Goal: Task Accomplishment & Management: Complete application form

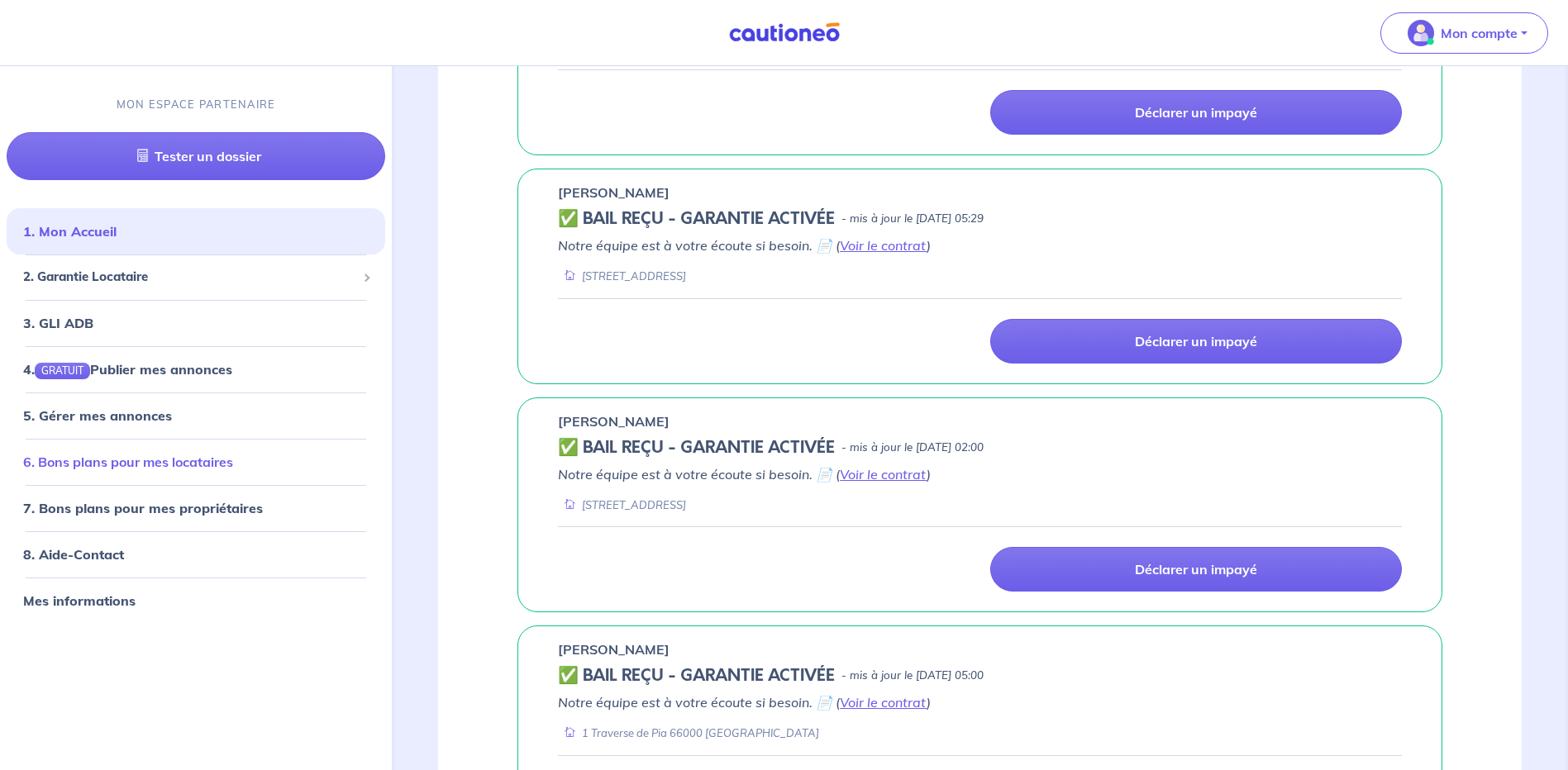
scroll to position [943, 0]
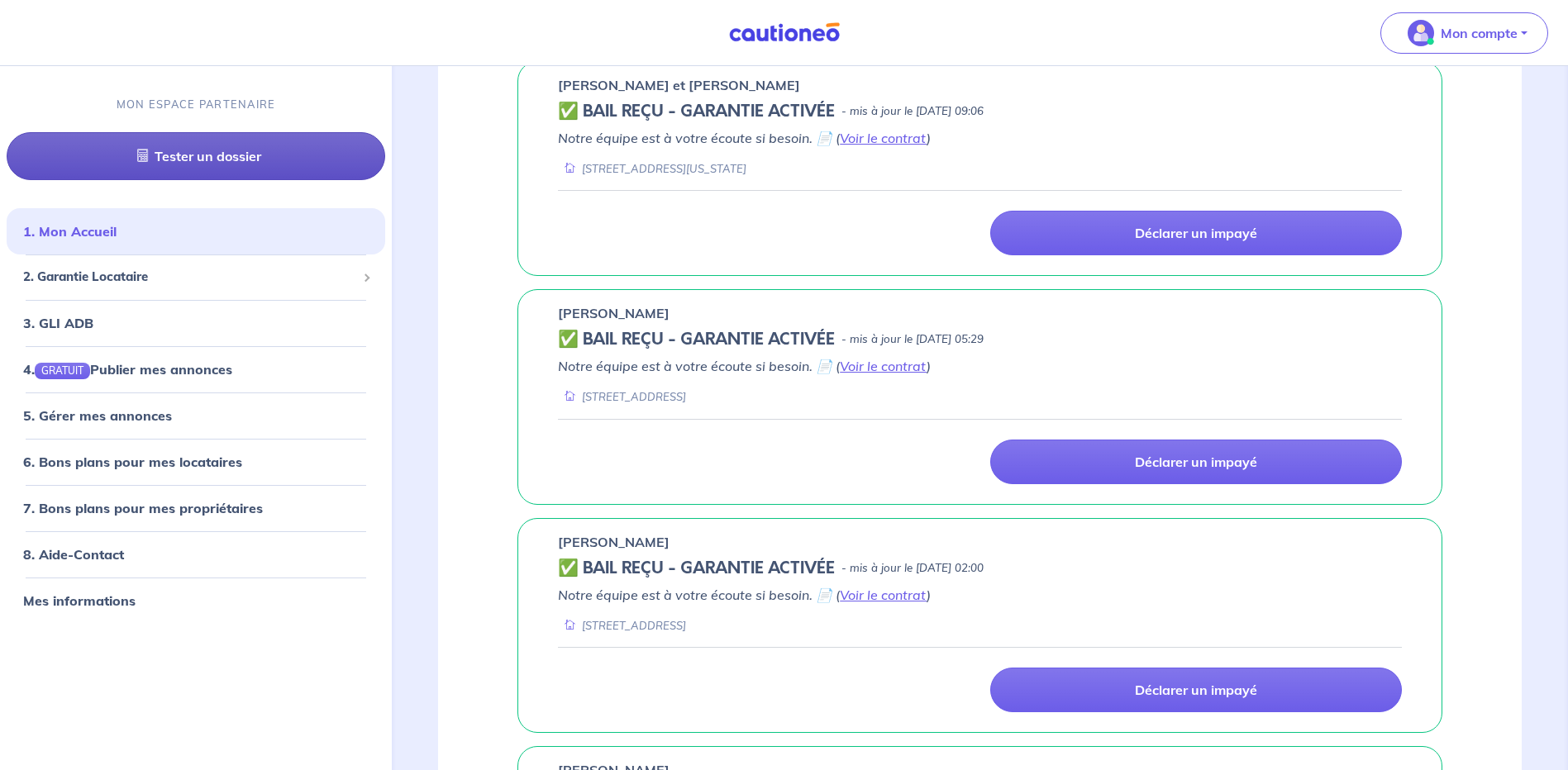
click at [229, 159] on link "Tester un dossier" at bounding box center [196, 155] width 379 height 48
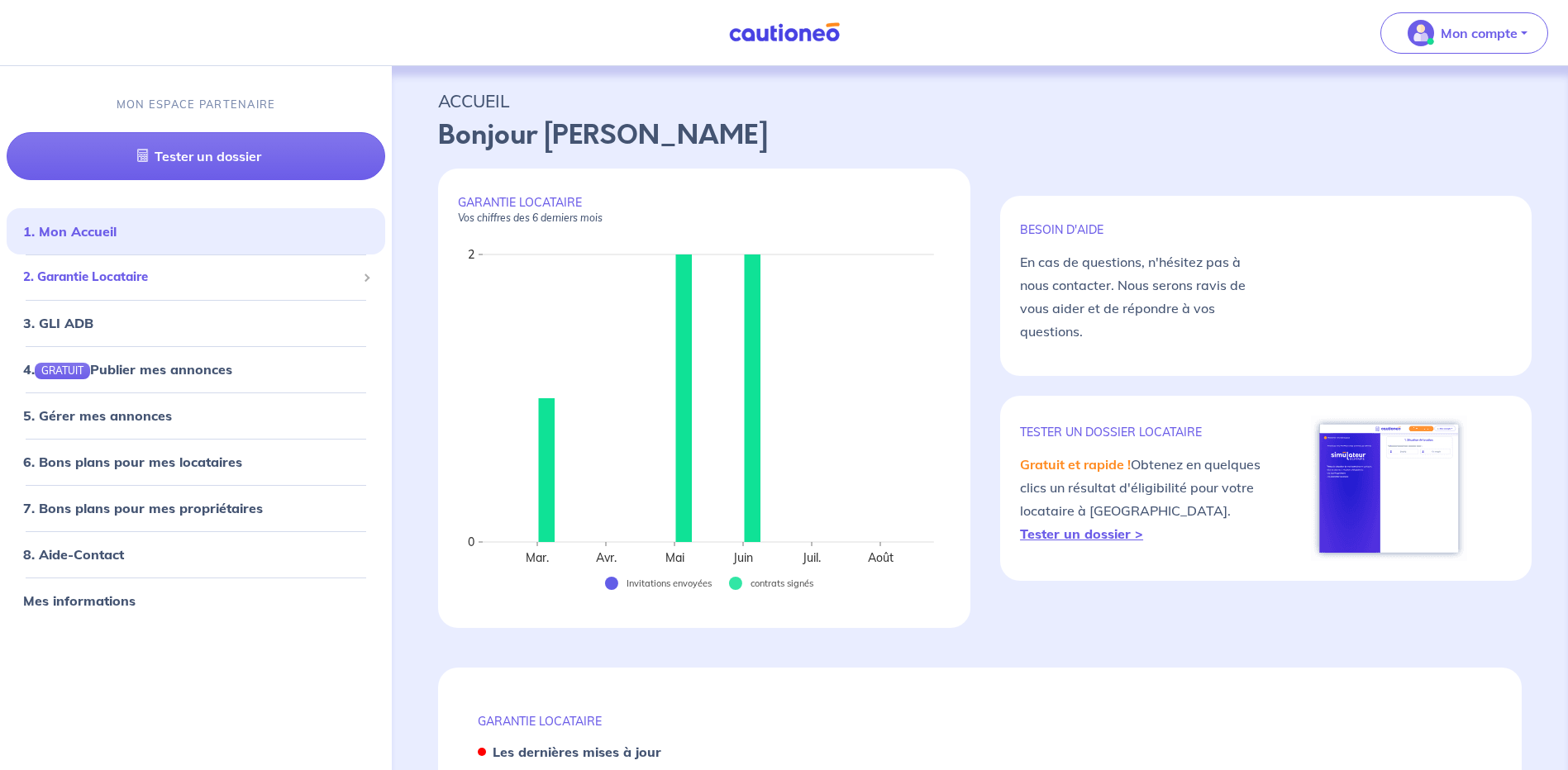
click at [268, 277] on span "2. Garantie Locataire" at bounding box center [189, 277] width 333 height 19
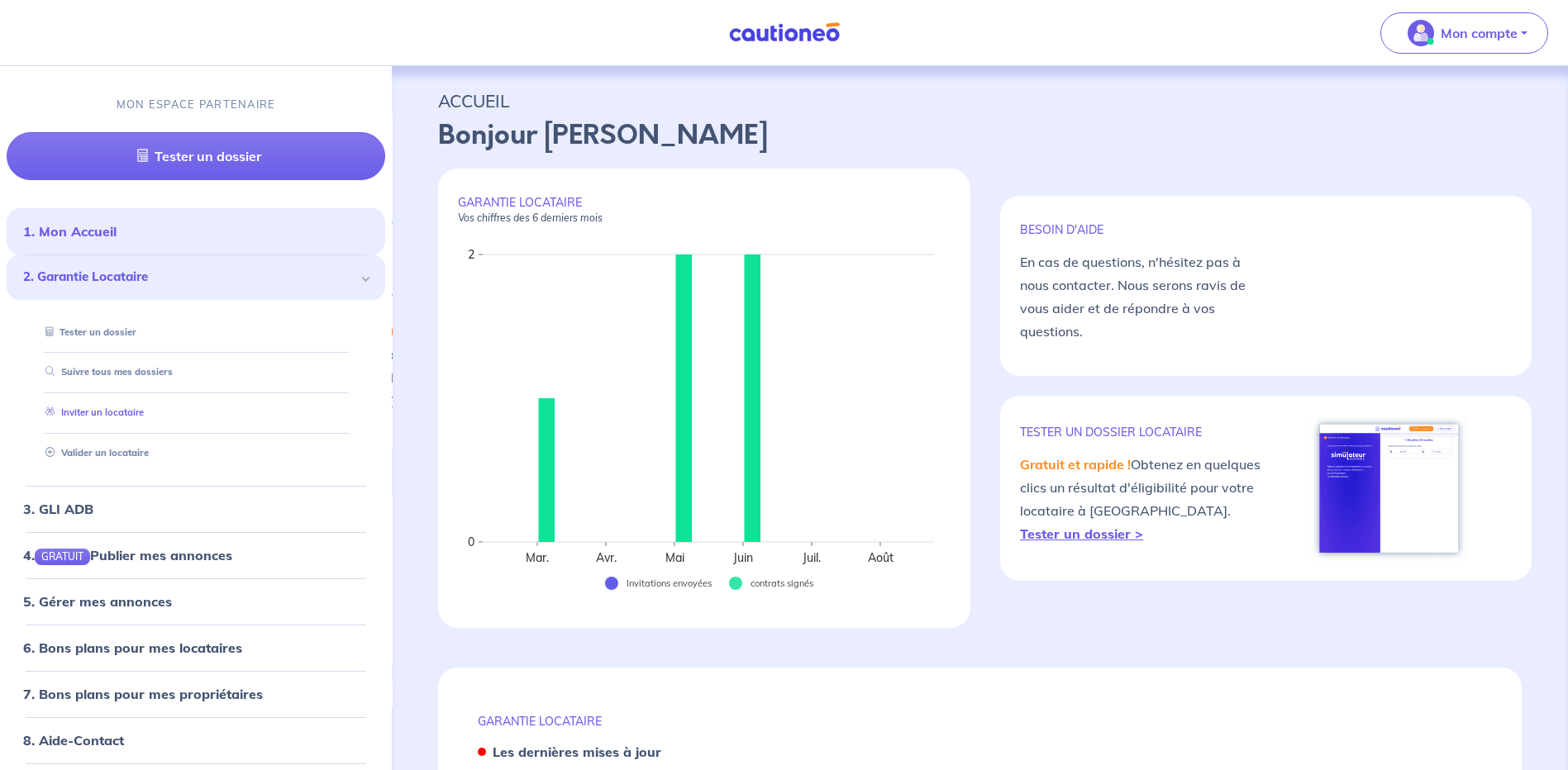
click at [119, 415] on link "Inviter un locataire" at bounding box center [92, 412] width 105 height 12
select select "FR"
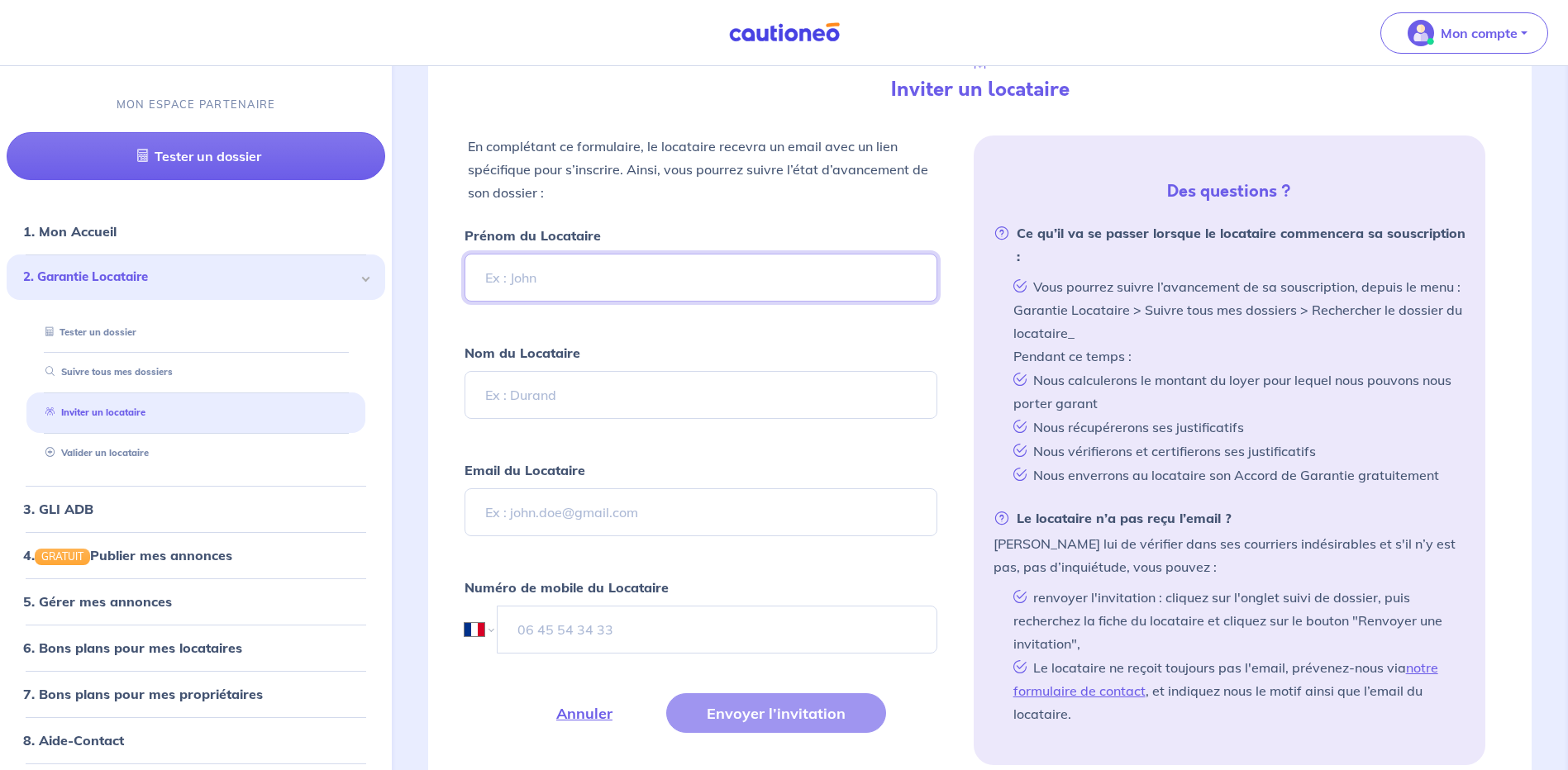
scroll to position [496, 0]
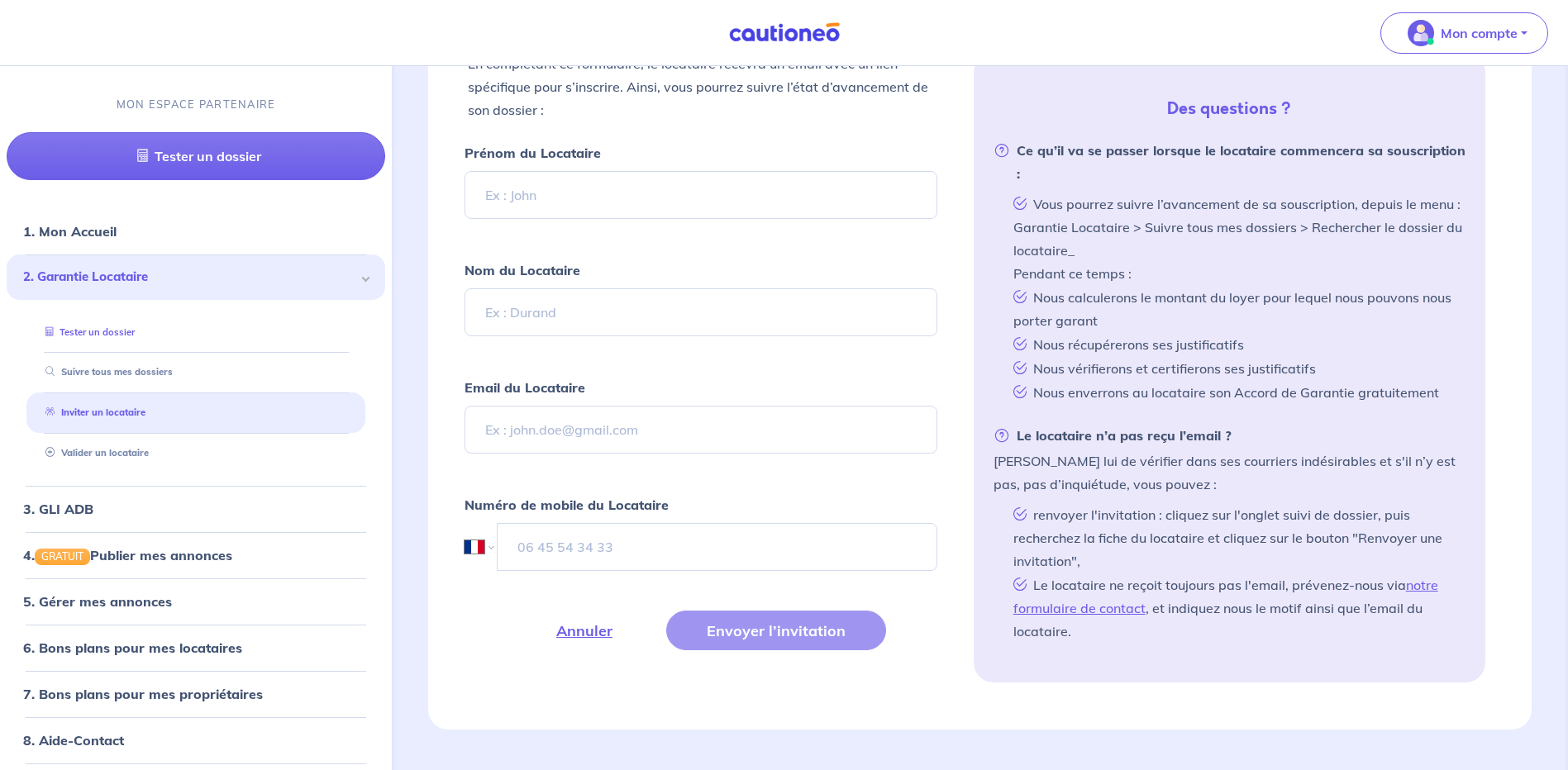
click at [114, 335] on link "Tester un dossier" at bounding box center [87, 332] width 96 height 12
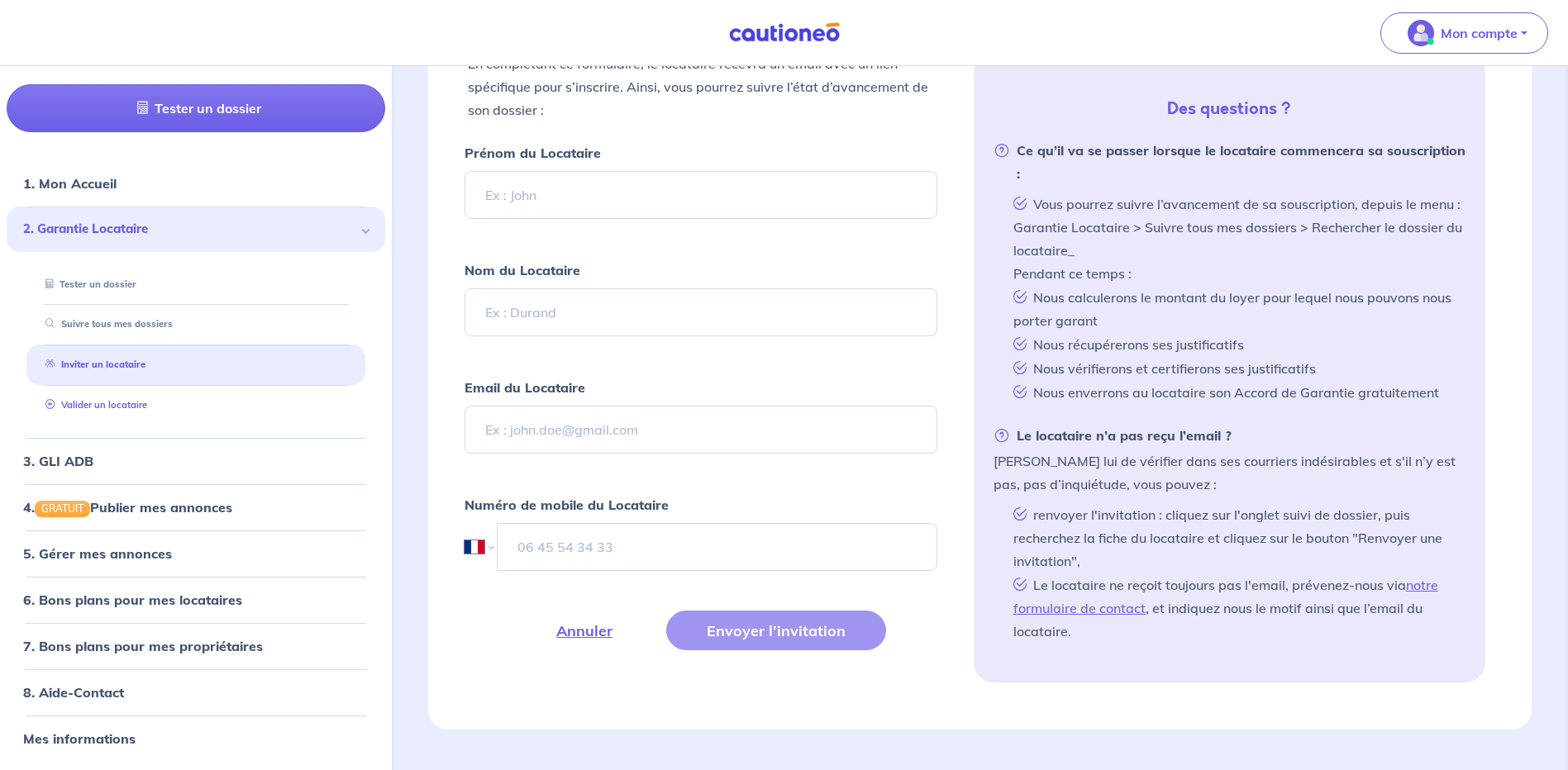
click at [129, 407] on link "Valider un locataire" at bounding box center [93, 405] width 108 height 12
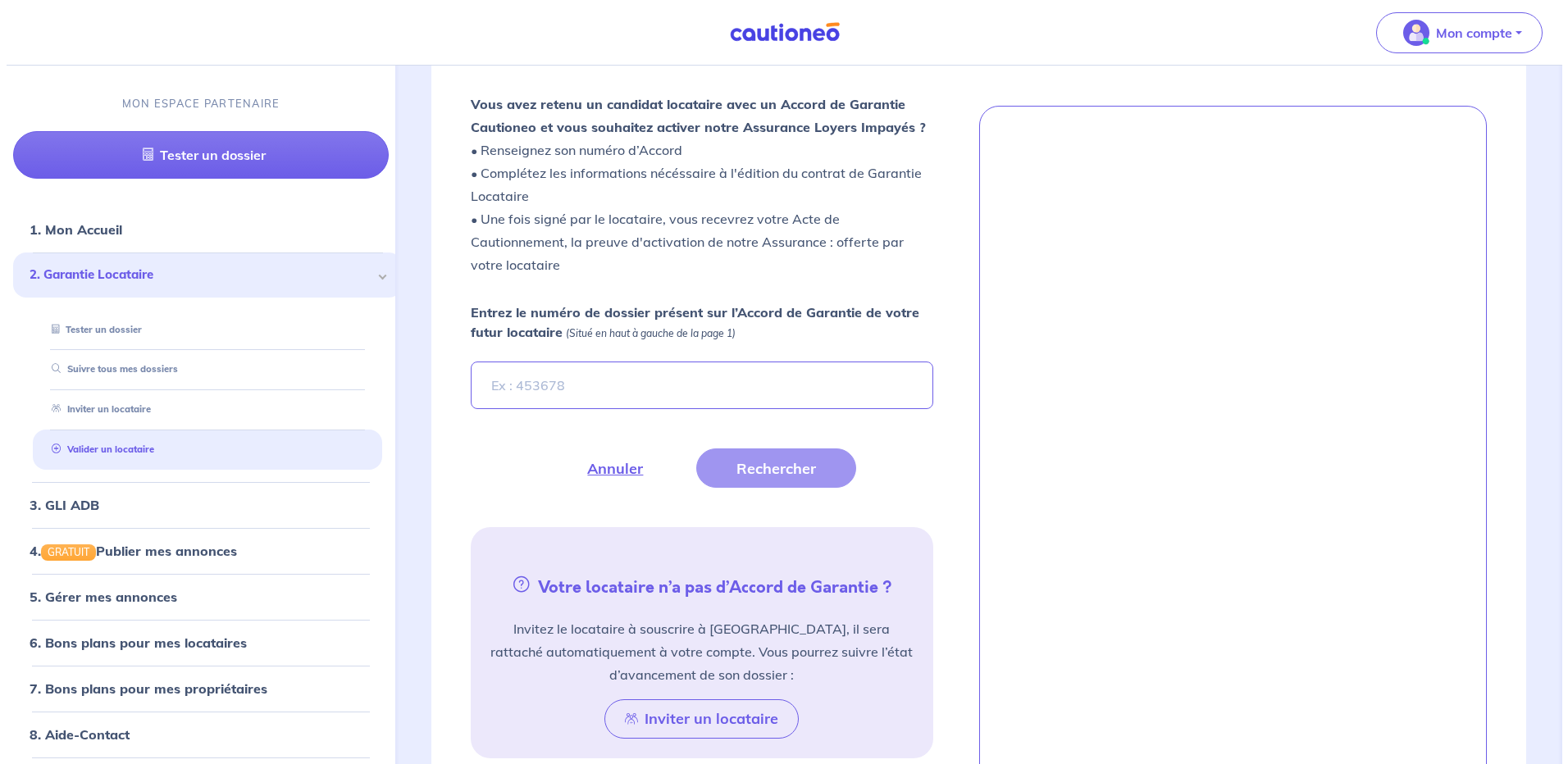
scroll to position [448, 0]
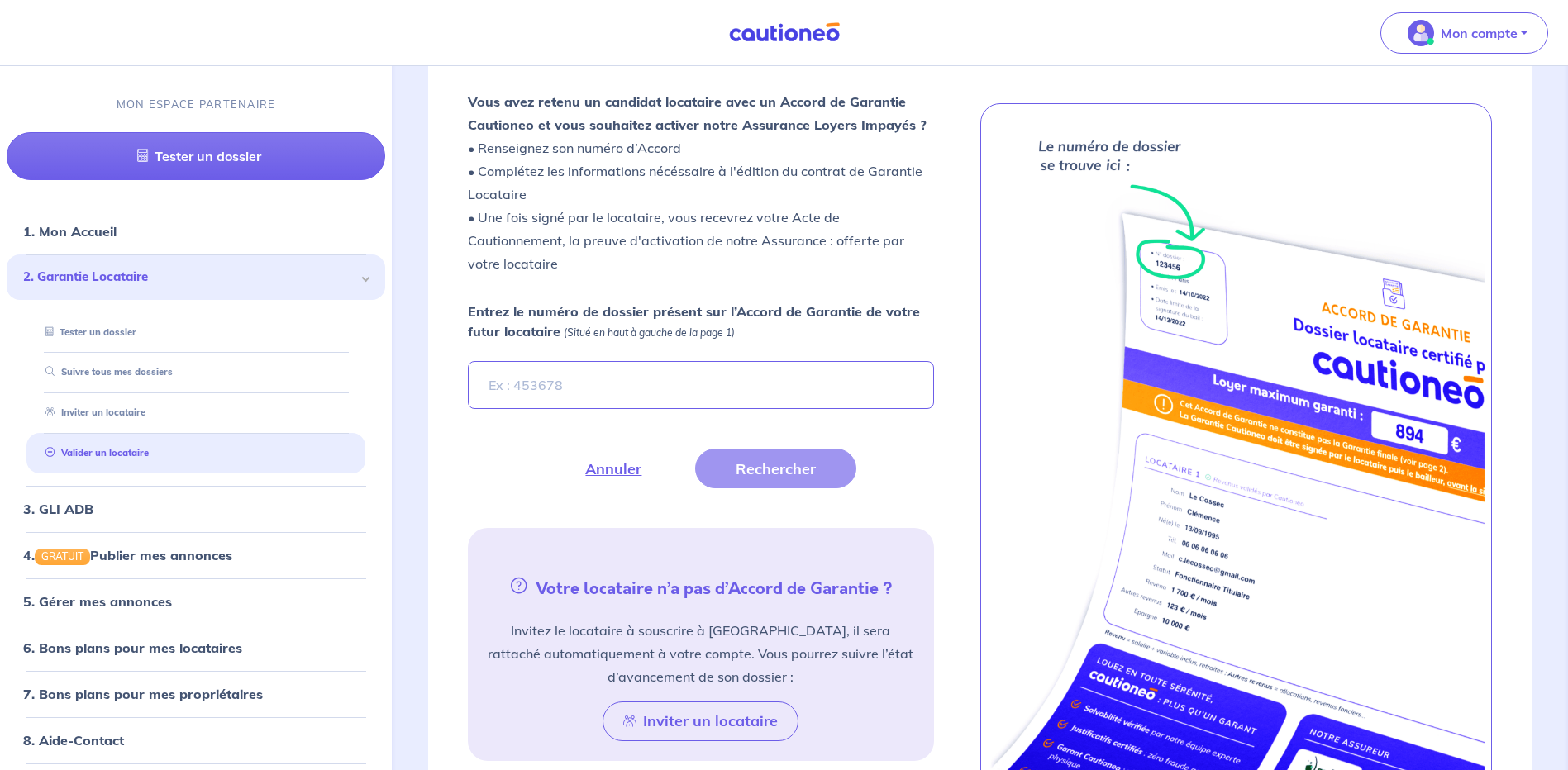
click at [696, 387] on input "Entrez le numéro de dossier présent sur l’Accord de Garantie de votre futur loc…" at bounding box center [701, 385] width 466 height 48
type input "uoEowv"
click at [795, 472] on button "Rechercher" at bounding box center [775, 469] width 161 height 40
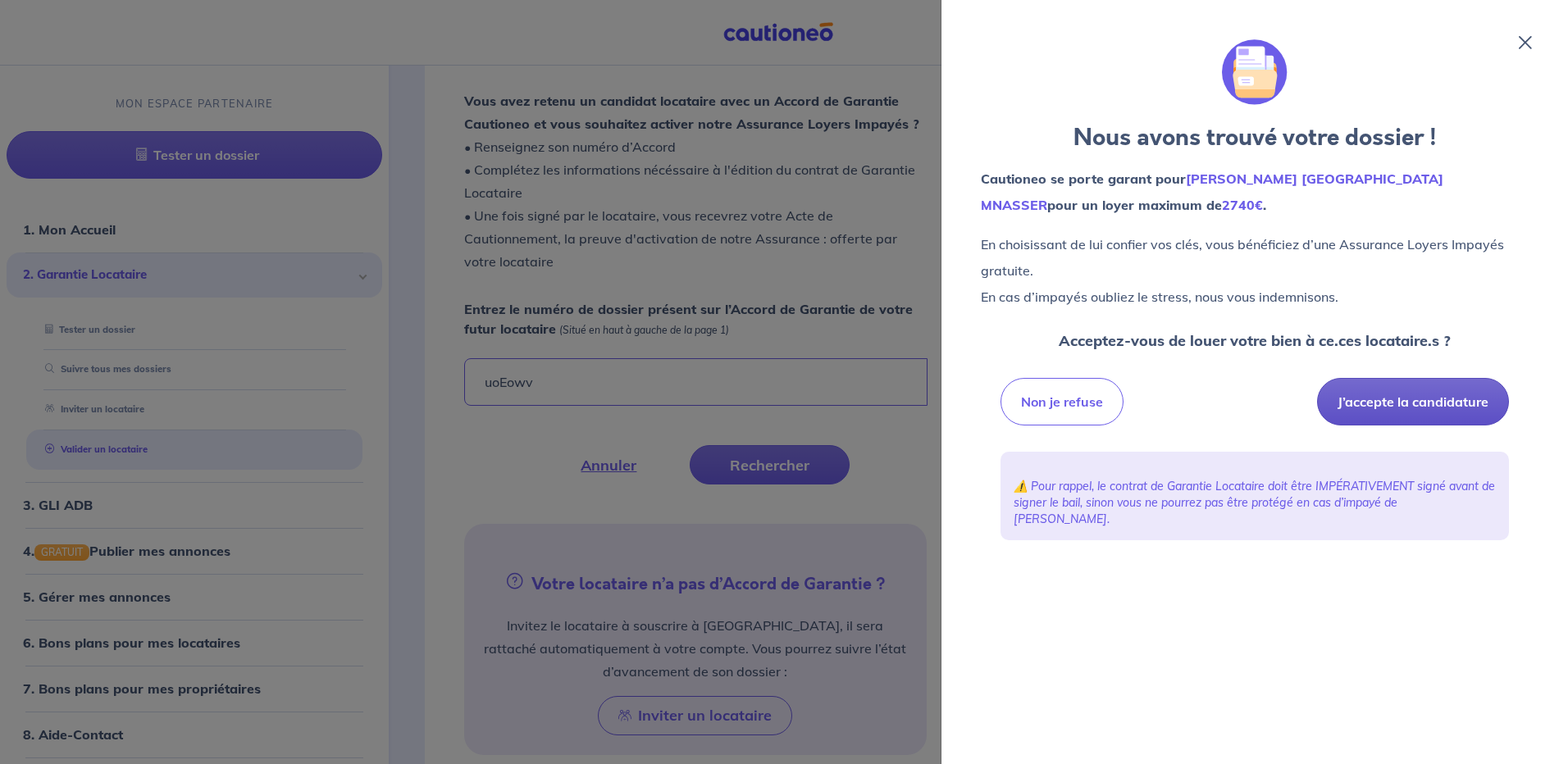
click at [1446, 405] on button "J’accepte la candidature" at bounding box center [1413, 401] width 192 height 47
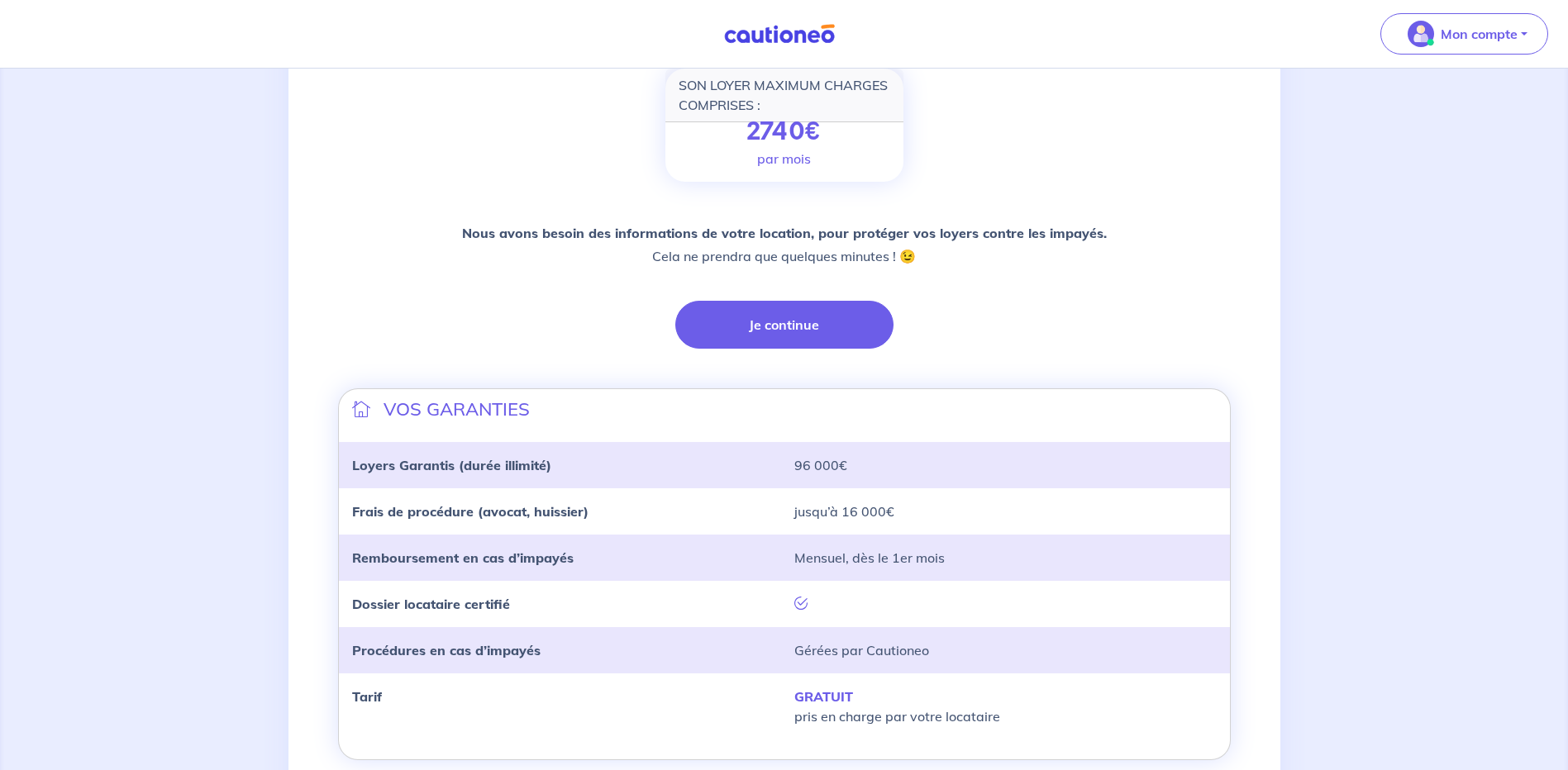
scroll to position [330, 0]
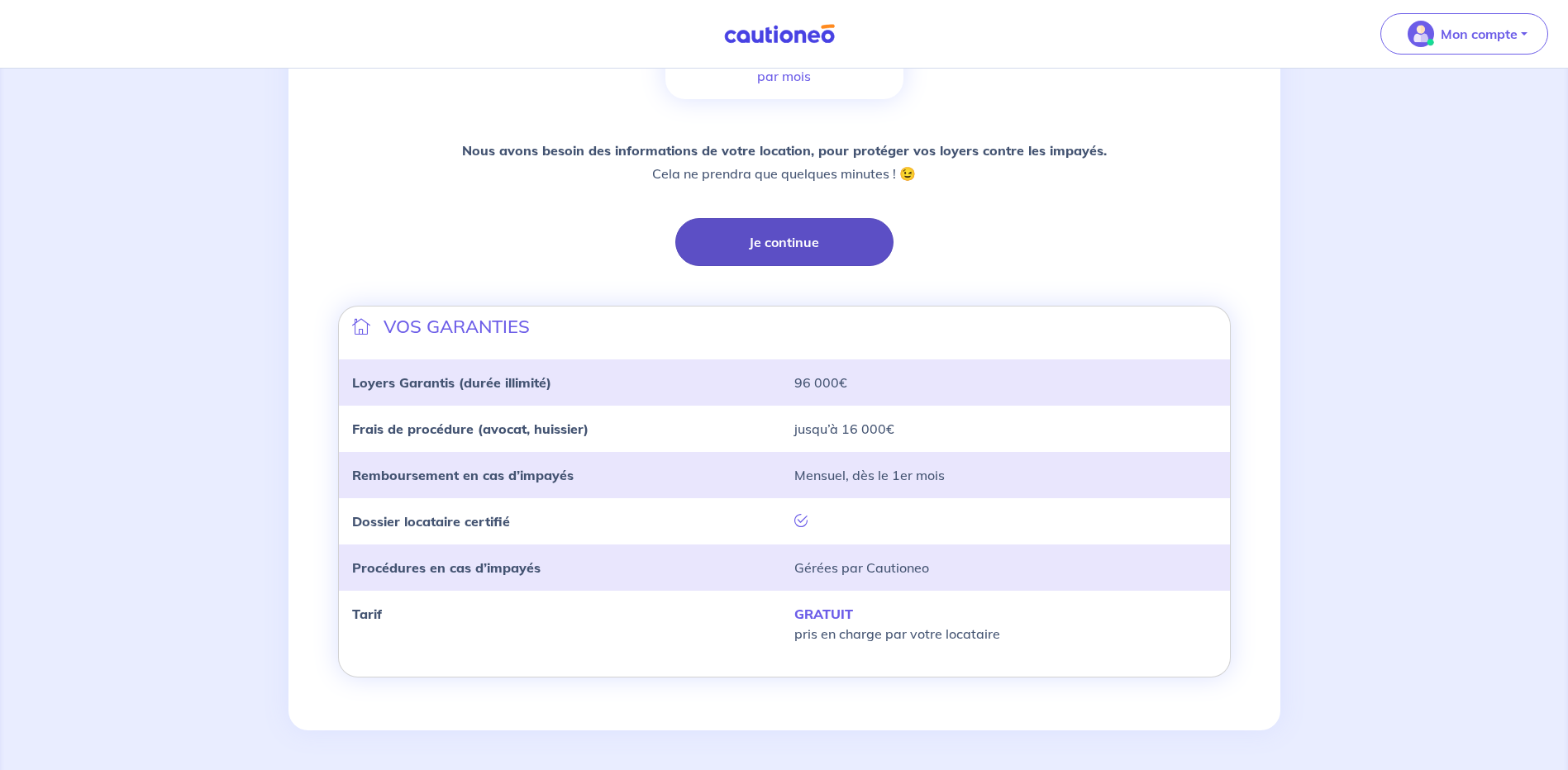
click at [819, 246] on button "Je continue" at bounding box center [784, 242] width 219 height 48
